Goal: Find specific page/section: Find specific page/section

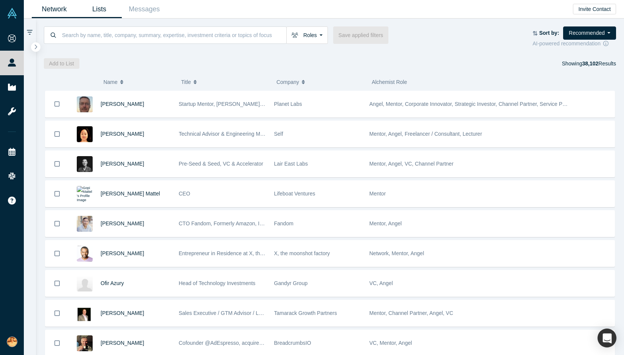
click at [99, 12] on link "Lists" at bounding box center [99, 9] width 45 height 18
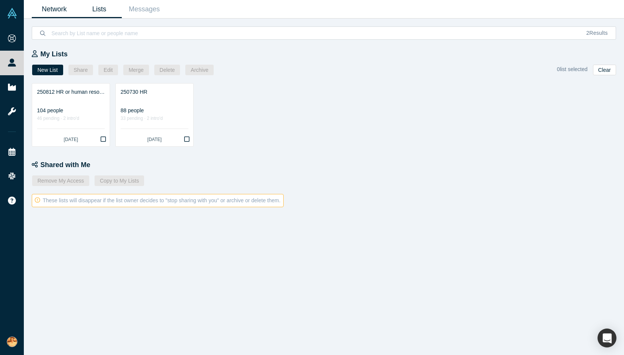
click at [56, 10] on link "Network" at bounding box center [54, 9] width 45 height 18
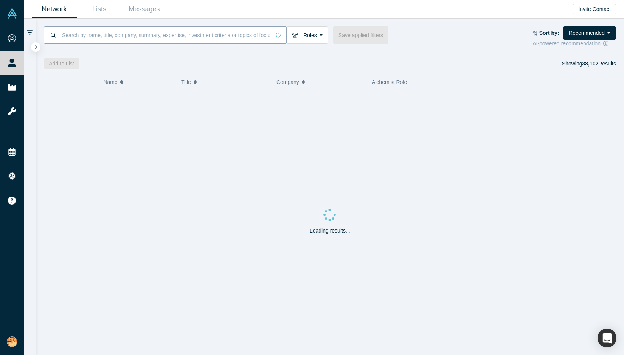
click at [134, 33] on input at bounding box center [165, 35] width 209 height 18
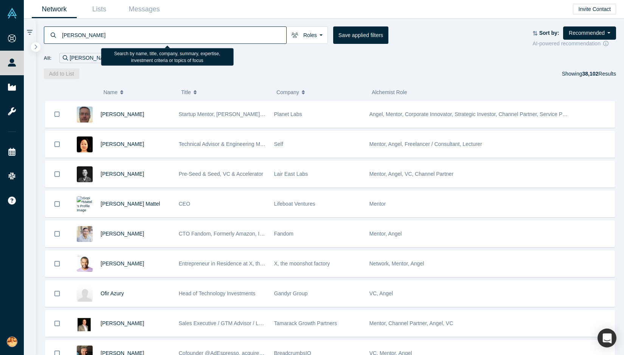
type input "[PERSON_NAME]"
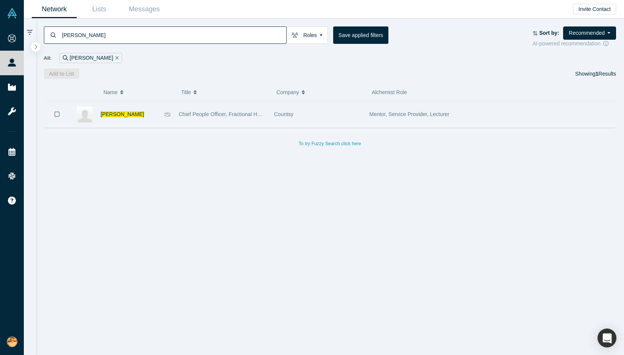
click at [136, 114] on div "[PERSON_NAME]" at bounding box center [131, 114] width 60 height 26
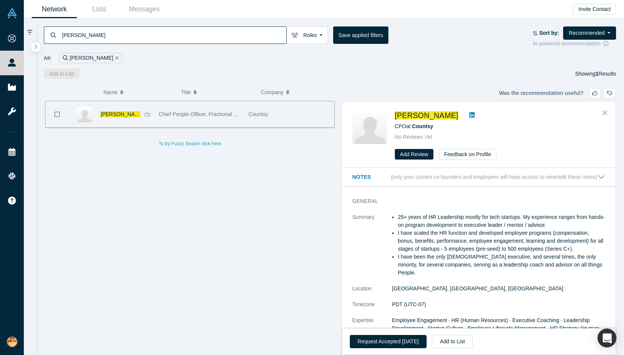
click at [466, 115] on link at bounding box center [471, 115] width 11 height 9
click at [514, 133] on div "No Reviews Yet" at bounding box center [500, 137] width 210 height 8
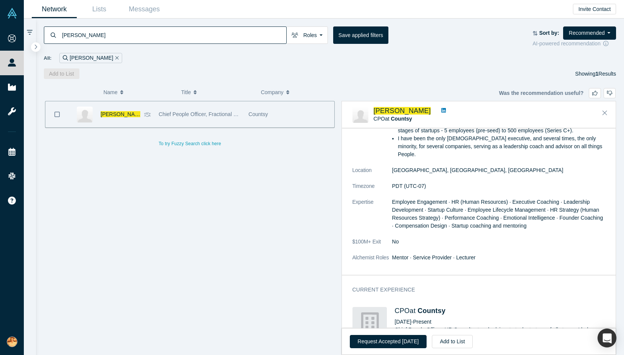
scroll to position [155, 0]
